Goal: Information Seeking & Learning: Find specific page/section

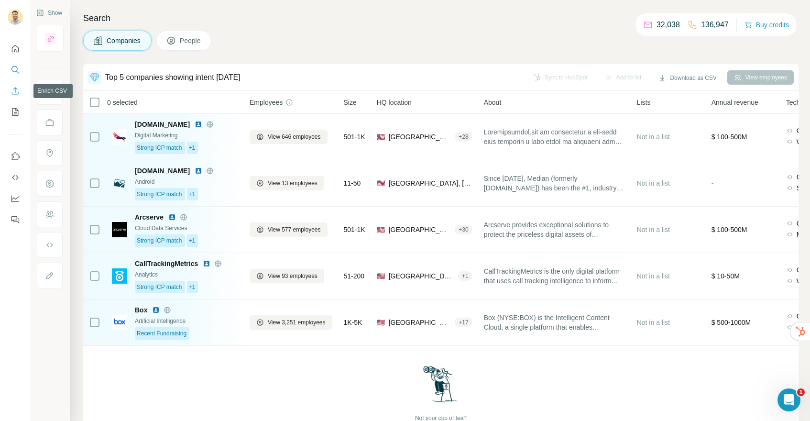
click at [17, 91] on icon "Enrich CSV" at bounding box center [16, 91] width 10 height 10
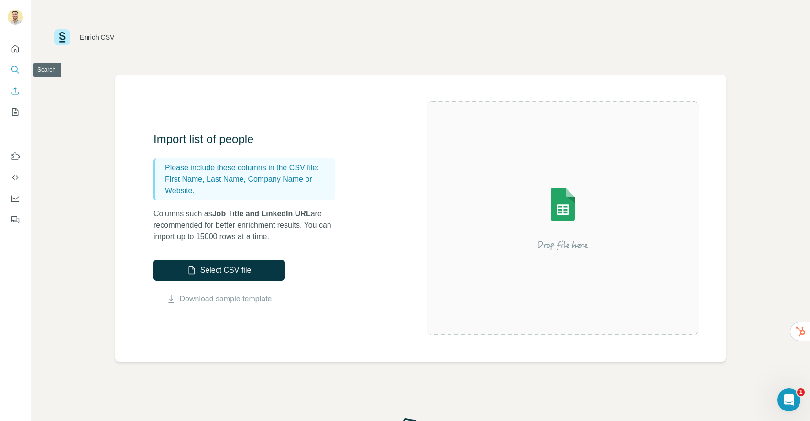
click at [13, 66] on icon "Search" at bounding box center [14, 69] width 6 height 6
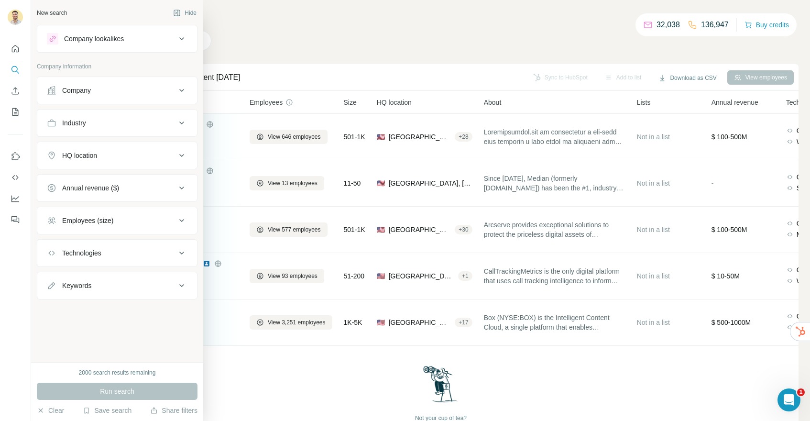
click at [93, 93] on div "Company" at bounding box center [111, 91] width 129 height 10
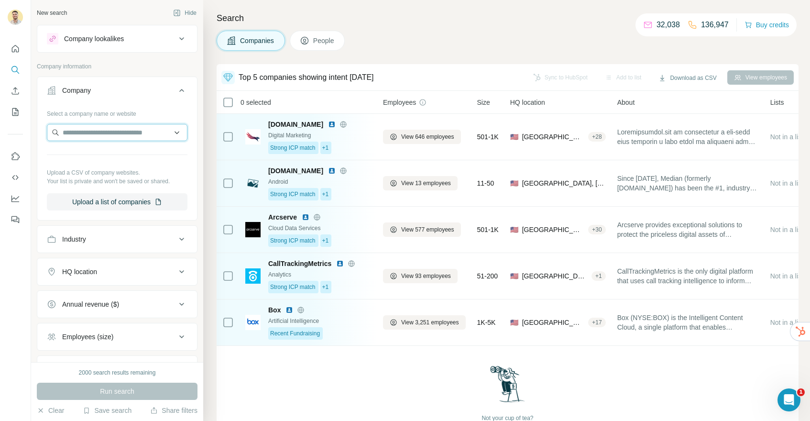
click at [100, 129] on input "text" at bounding box center [117, 132] width 141 height 17
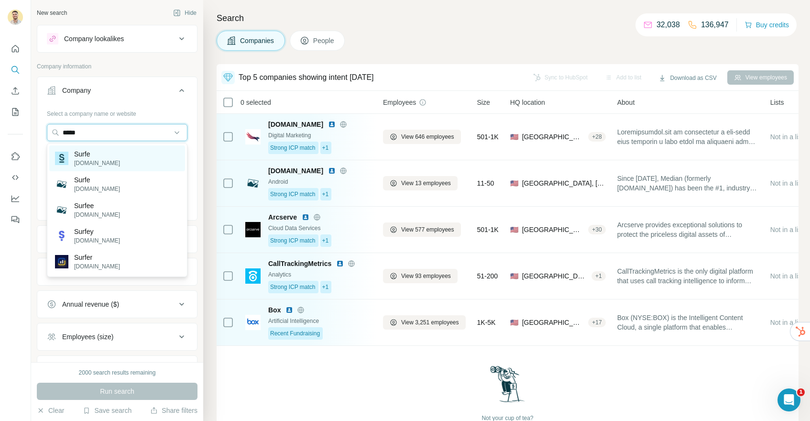
type input "*****"
click at [115, 155] on div "Surfe [DOMAIN_NAME]" at bounding box center [117, 158] width 136 height 26
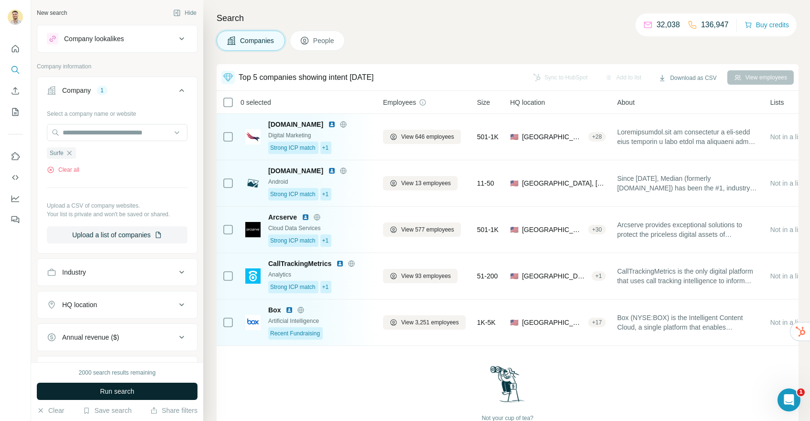
click at [123, 393] on span "Run search" at bounding box center [117, 391] width 34 height 10
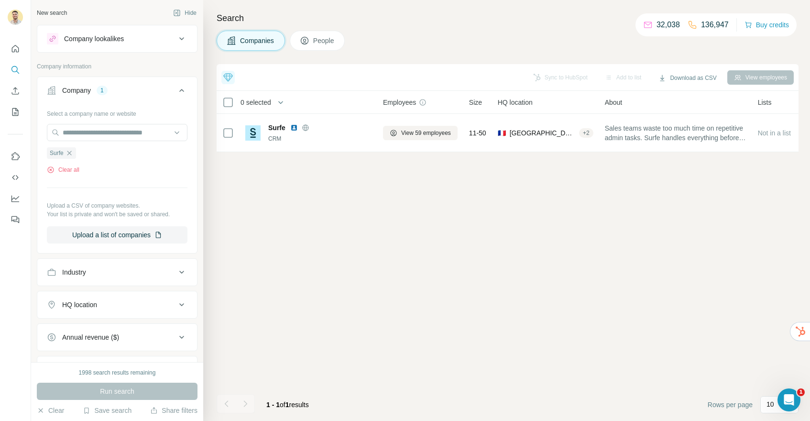
click at [323, 43] on span "People" at bounding box center [324, 41] width 22 height 10
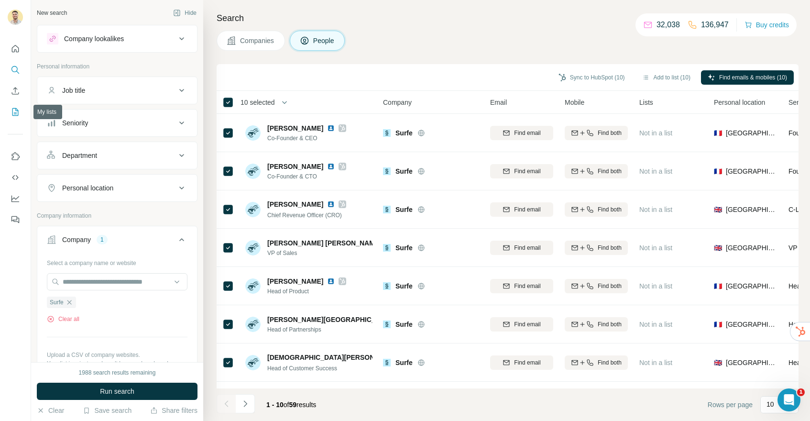
click at [15, 112] on icon "My lists" at bounding box center [16, 112] width 10 height 10
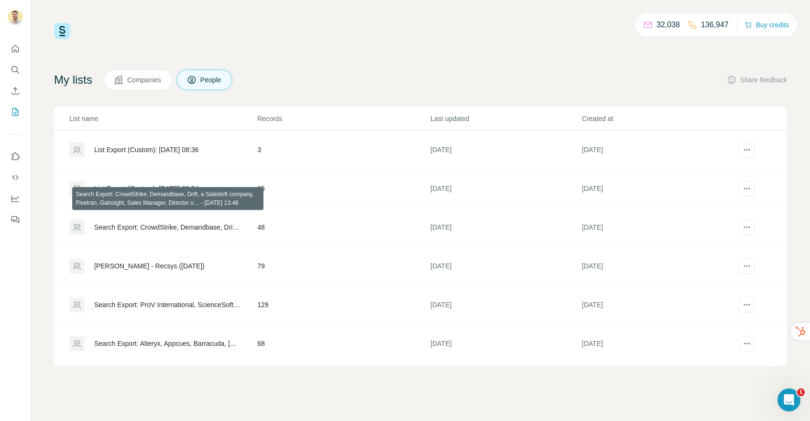
click at [148, 228] on div "Search Export: CrowdStrike, Demandbase, Drift, a Salesloft company, Fivetran, G…" at bounding box center [167, 227] width 147 height 10
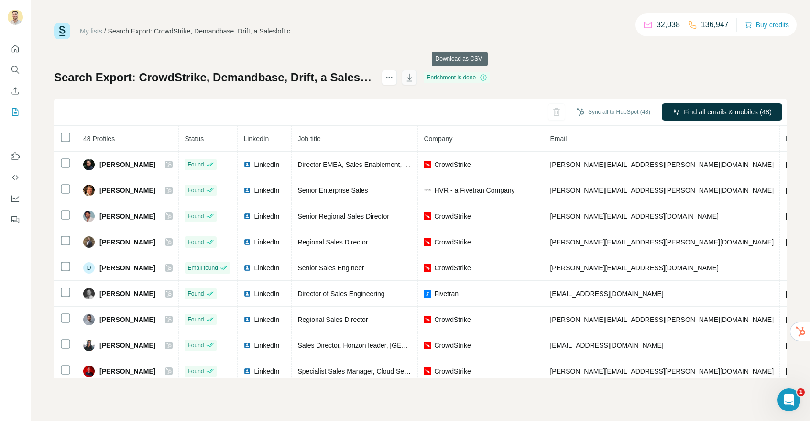
click at [412, 78] on icon "button" at bounding box center [409, 78] width 5 height 3
